Goal: Task Accomplishment & Management: Manage account settings

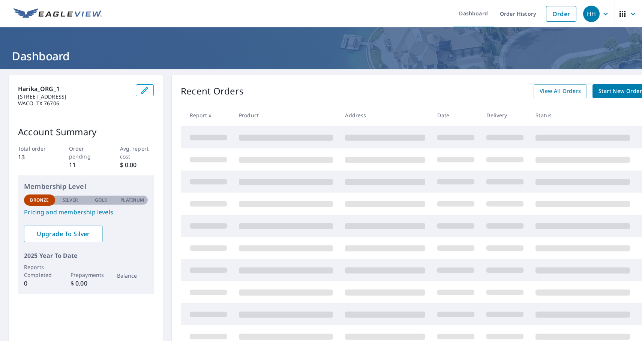
scroll to position [101, 0]
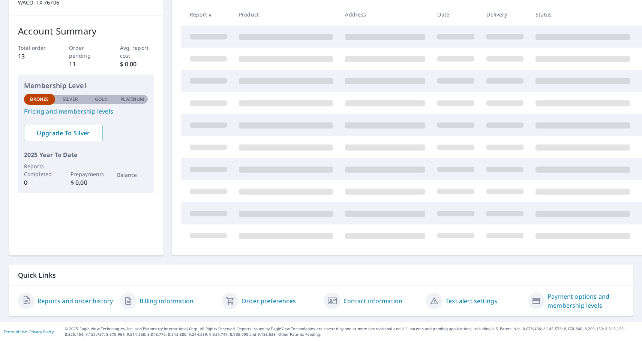
click at [252, 301] on link "Order preferences" at bounding box center [269, 301] width 54 height 9
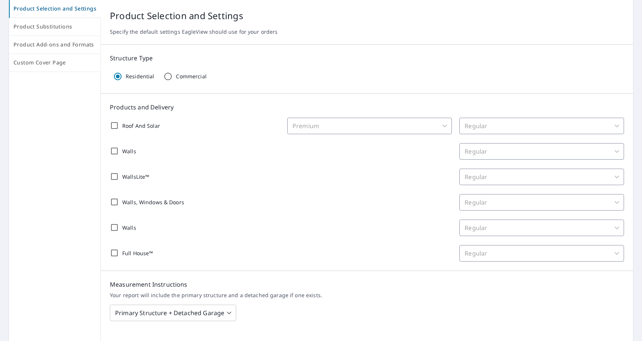
scroll to position [8, 0]
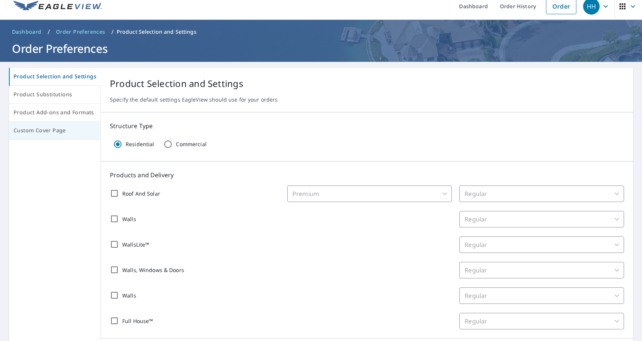
click at [41, 129] on span "Custom Cover Page" at bounding box center [55, 130] width 83 height 9
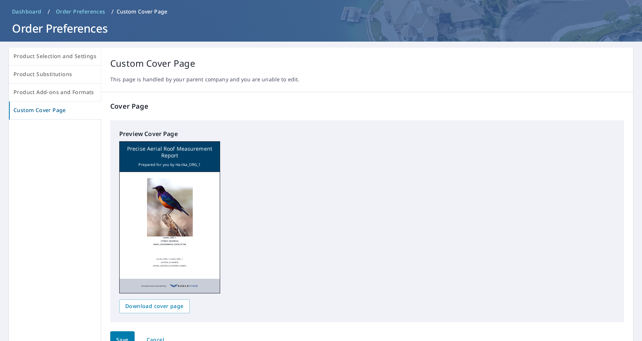
scroll to position [10, 0]
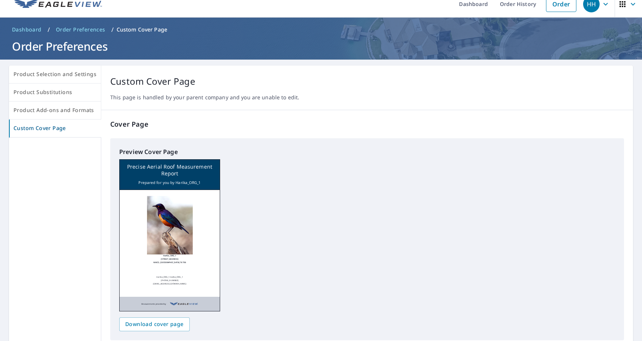
click at [591, 3] on div "HH" at bounding box center [591, 4] width 17 height 17
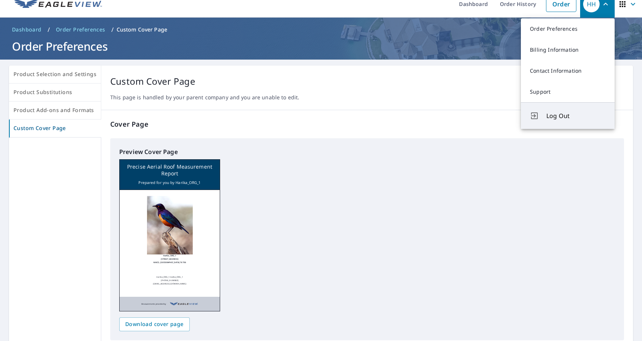
click at [560, 112] on span "Log Out" at bounding box center [575, 115] width 59 height 9
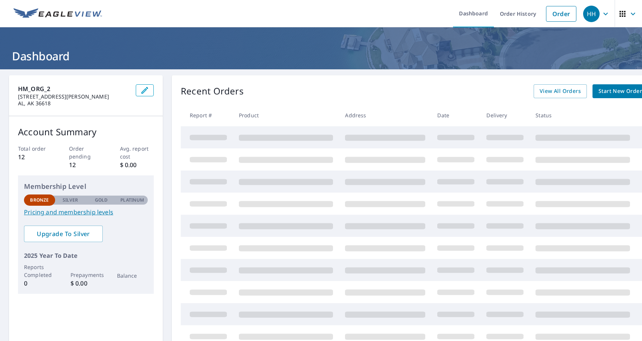
scroll to position [40, 0]
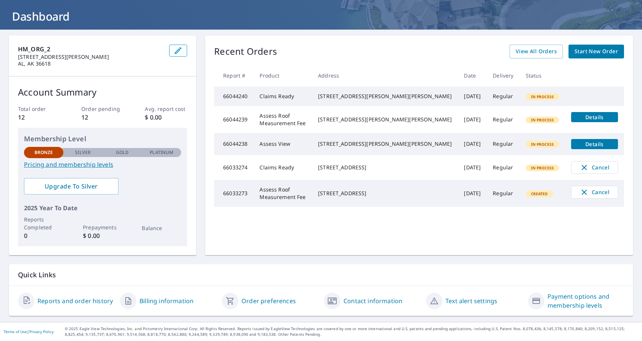
click at [272, 303] on link "Order preferences" at bounding box center [269, 301] width 54 height 9
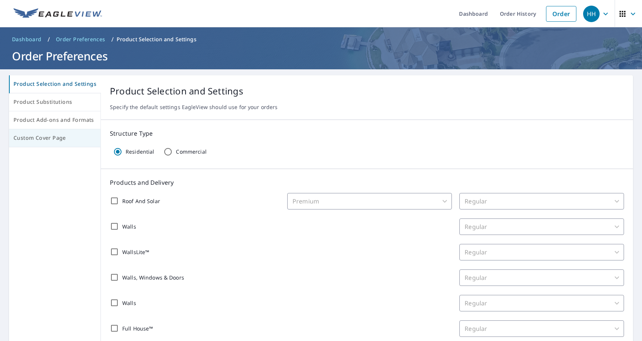
click at [35, 137] on span "Custom Cover Page" at bounding box center [55, 138] width 83 height 9
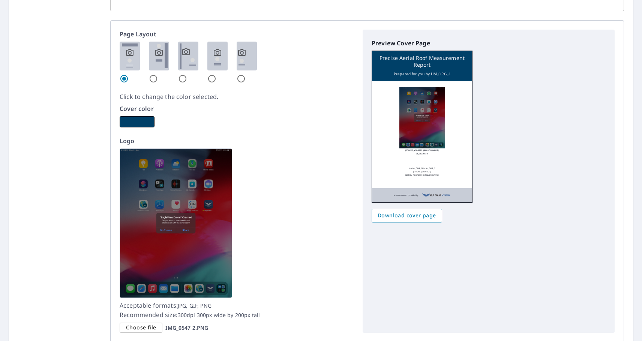
scroll to position [425, 0]
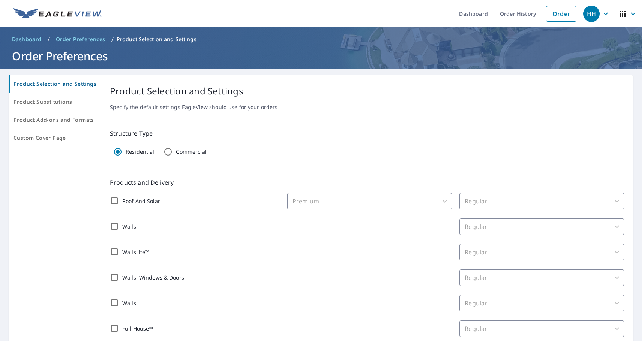
click at [594, 17] on div "HH" at bounding box center [591, 14] width 17 height 17
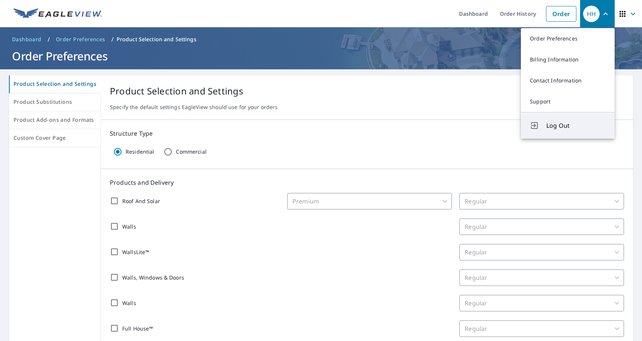
click at [557, 129] on span "Log Out" at bounding box center [575, 125] width 59 height 9
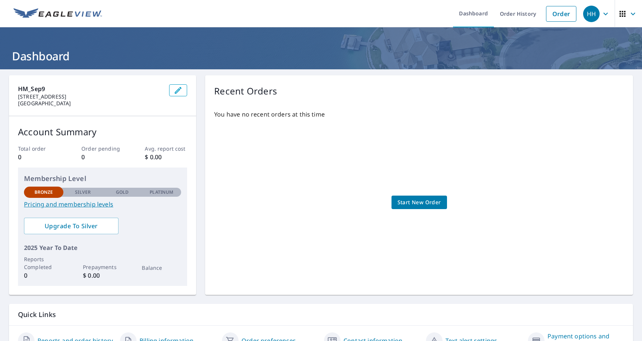
scroll to position [40, 0]
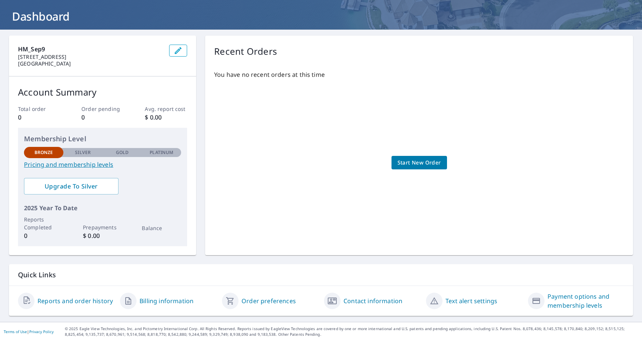
click at [265, 300] on link "Order preferences" at bounding box center [269, 301] width 54 height 9
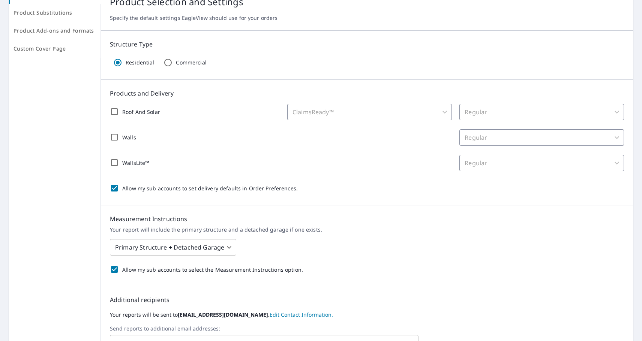
scroll to position [88, 0]
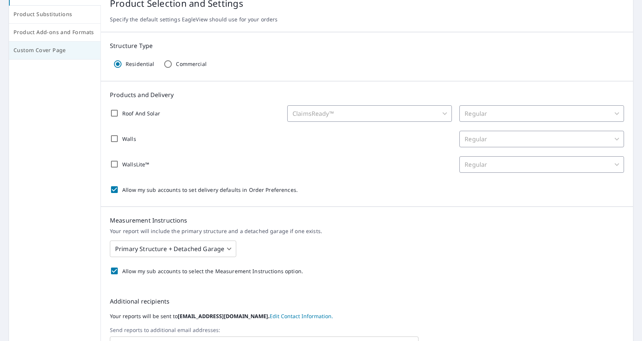
click at [42, 52] on span "Custom Cover Page" at bounding box center [55, 50] width 83 height 9
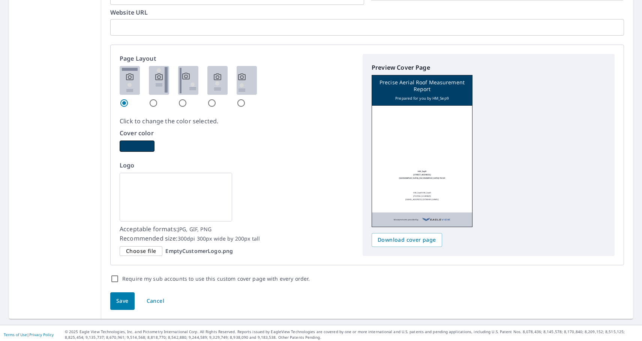
scroll to position [401, 0]
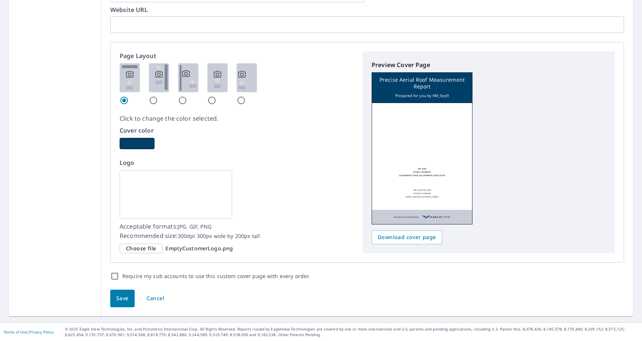
click at [141, 248] on span "Choose file" at bounding box center [141, 248] width 30 height 9
click at [0, 0] on input "Choose file EmptyCustomerLogo.png" at bounding box center [0, 0] width 0 height 0
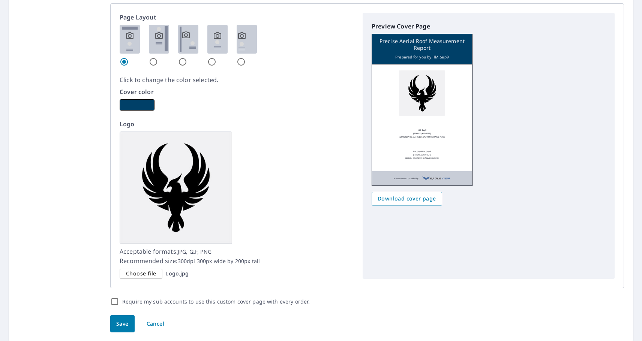
scroll to position [465, 0]
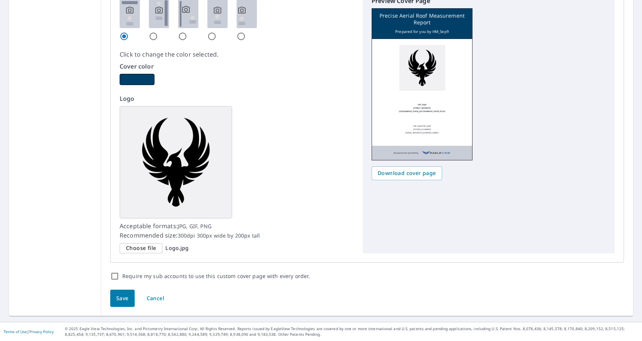
click at [118, 297] on span "Save" at bounding box center [122, 298] width 12 height 9
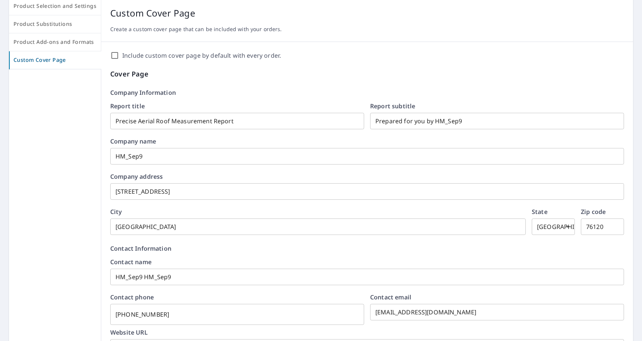
scroll to position [0, 0]
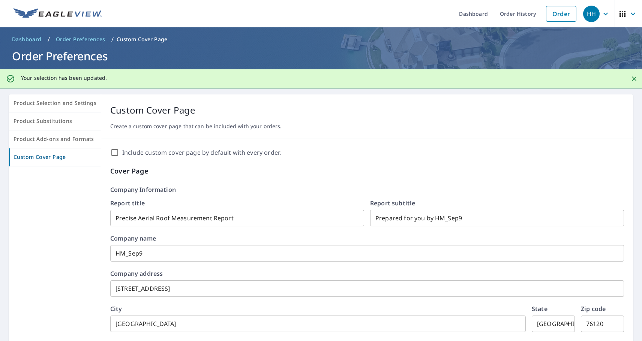
click at [591, 10] on div "HH" at bounding box center [591, 14] width 17 height 17
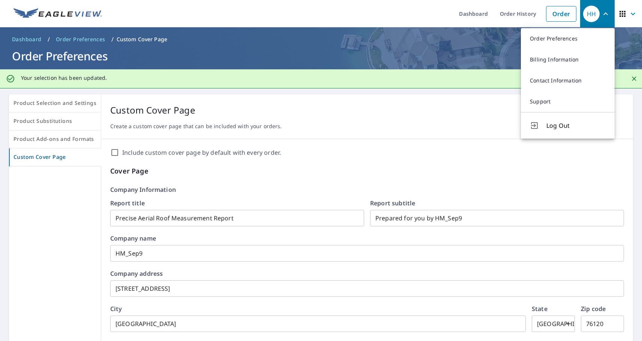
click at [622, 13] on icon "button" at bounding box center [622, 13] width 9 height 9
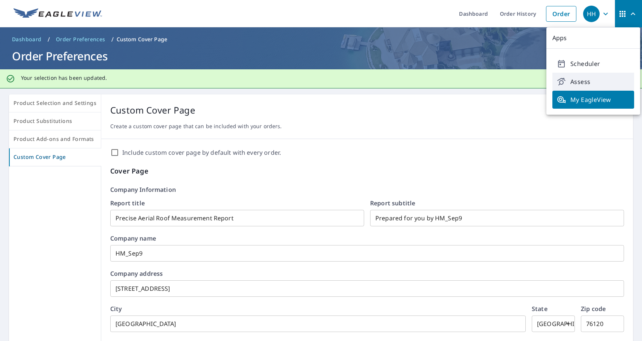
click at [592, 79] on span "Assess" at bounding box center [593, 81] width 73 height 9
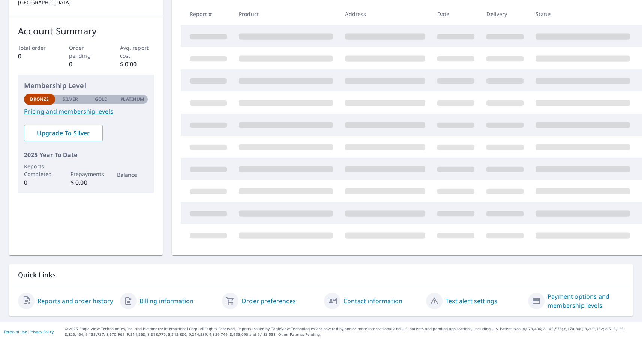
scroll to position [40, 0]
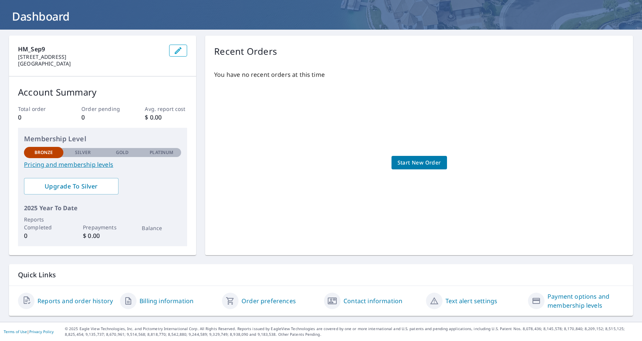
click at [270, 301] on link "Order preferences" at bounding box center [269, 301] width 54 height 9
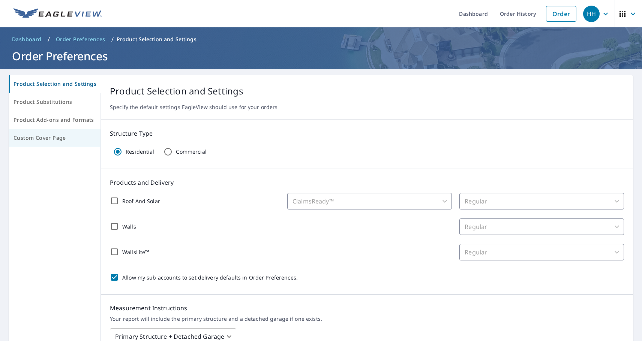
click at [41, 147] on button "Custom Cover Page" at bounding box center [55, 138] width 92 height 18
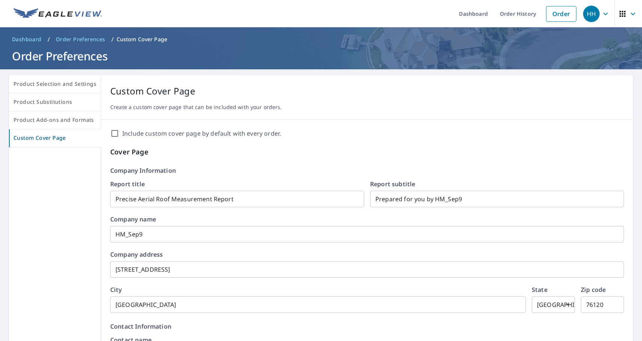
click at [592, 18] on div "HH" at bounding box center [591, 14] width 17 height 17
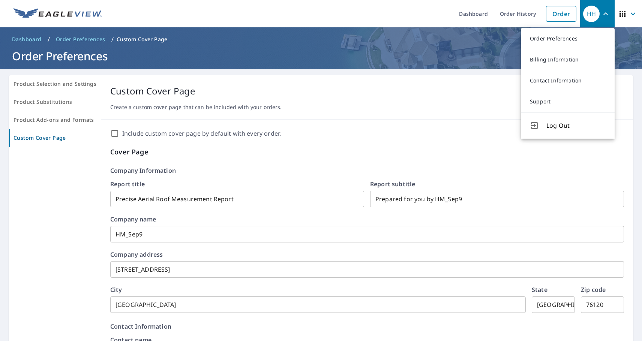
click at [407, 96] on p "Custom Cover Page" at bounding box center [367, 91] width 514 height 14
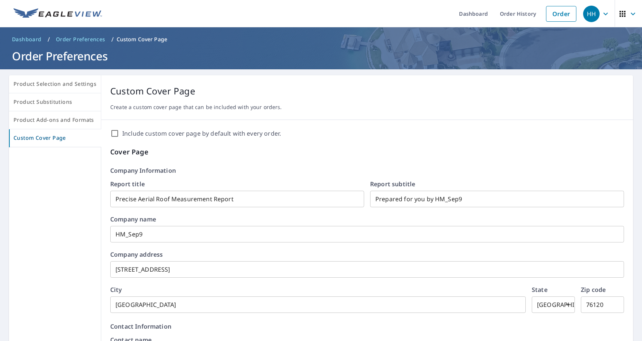
click at [589, 14] on div "HH" at bounding box center [591, 14] width 17 height 17
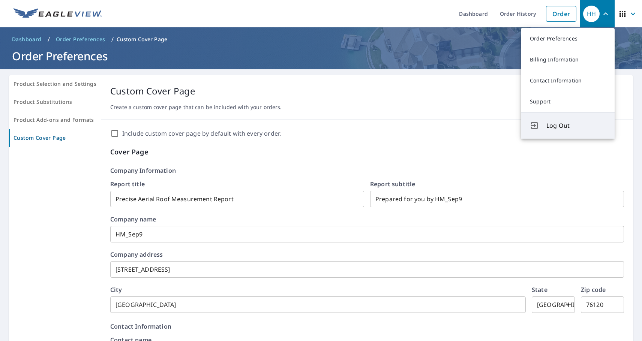
click at [555, 126] on span "Log Out" at bounding box center [575, 125] width 59 height 9
